Goal: Task Accomplishment & Management: Manage account settings

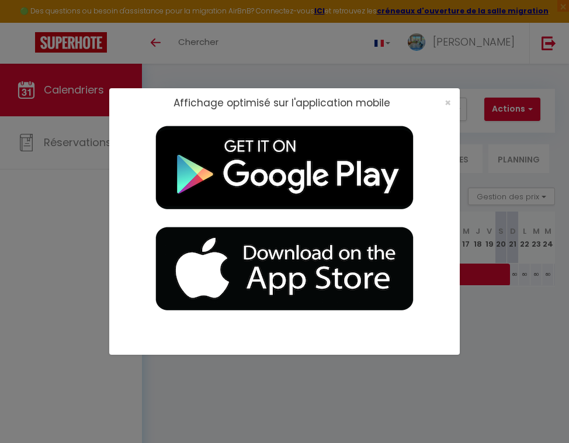
select select
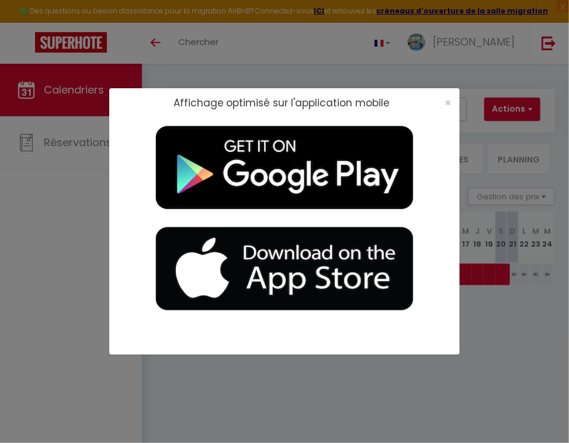
select select
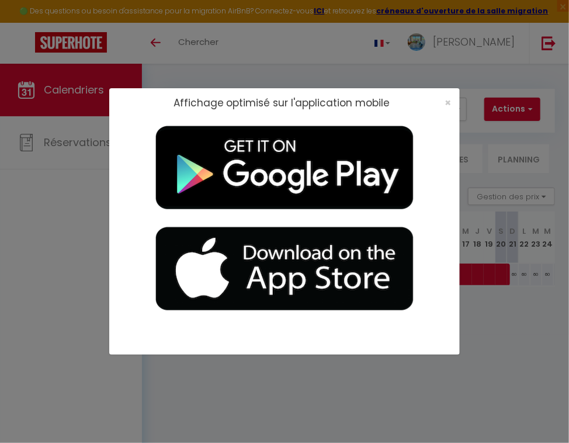
select select
click at [446, 102] on span "×" at bounding box center [447, 102] width 6 height 15
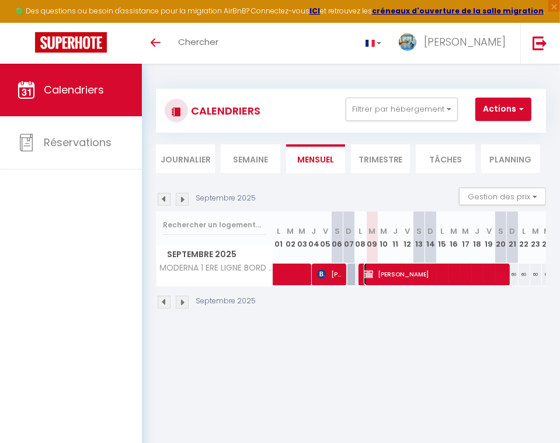
click at [385, 278] on span "[PERSON_NAME]" at bounding box center [436, 274] width 144 height 22
select select "OK"
select select "0"
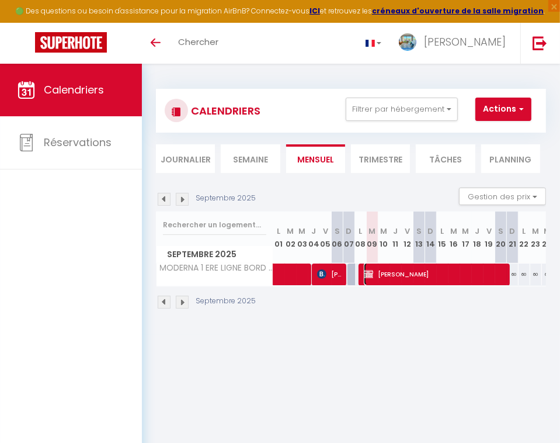
select select "1"
select select
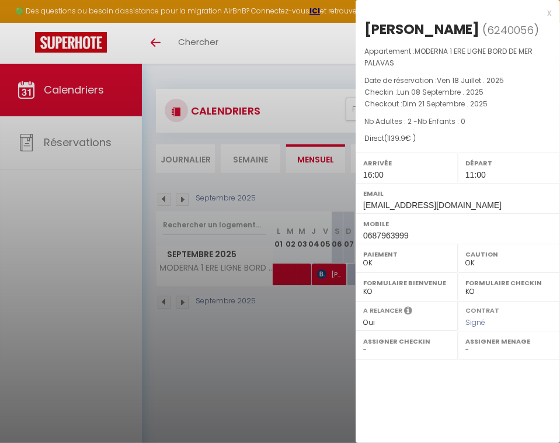
click at [103, 339] on div at bounding box center [280, 221] width 560 height 443
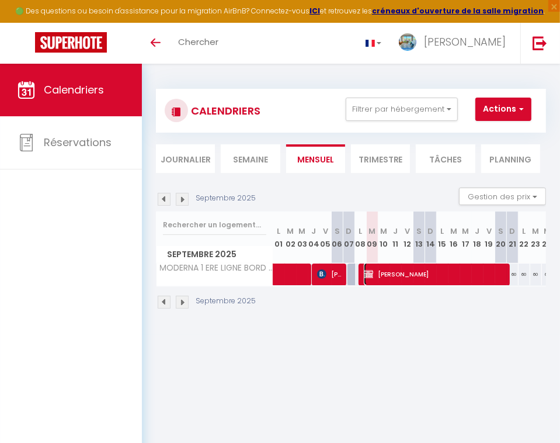
click at [467, 279] on span "[PERSON_NAME]" at bounding box center [436, 274] width 144 height 22
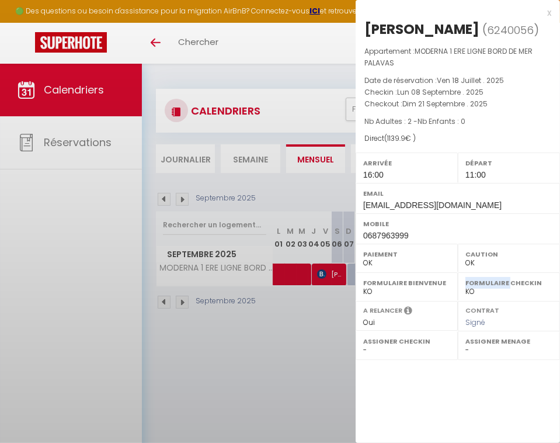
click at [467, 279] on label "Formulaire Checkin" at bounding box center [508, 283] width 87 height 12
